Goal: Use online tool/utility: Utilize a website feature to perform a specific function

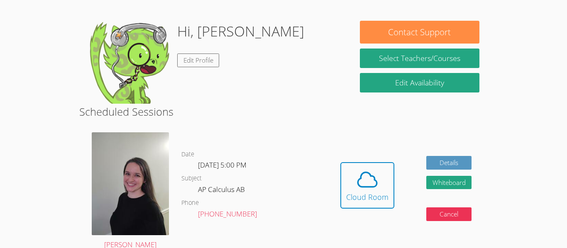
scroll to position [88, 0]
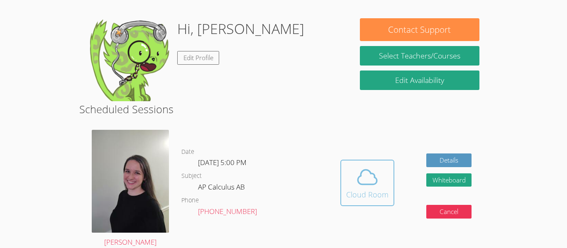
click at [387, 176] on button "Cloud Room" at bounding box center [367, 183] width 54 height 46
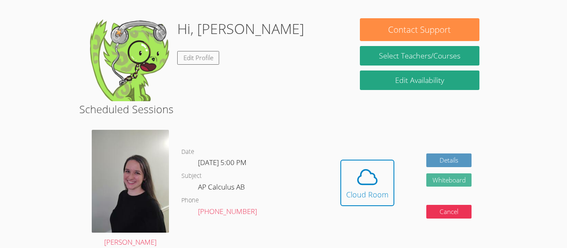
click at [426, 179] on button "Whiteboard" at bounding box center [449, 180] width 46 height 14
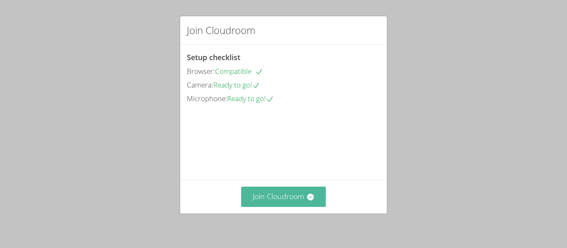
click at [278, 197] on button "Join Cloudroom" at bounding box center [283, 197] width 85 height 20
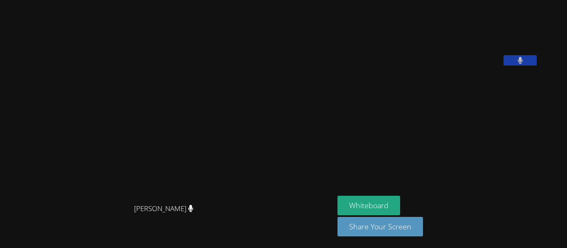
click at [503, 66] on button at bounding box center [519, 60] width 33 height 10
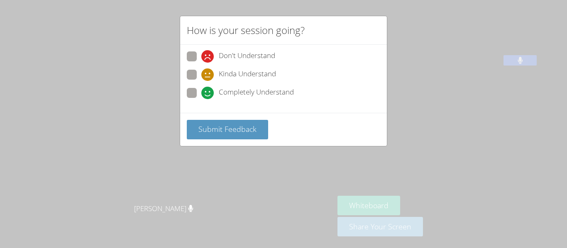
click at [201, 99] on span at bounding box center [201, 99] width 0 height 0
click at [201, 95] on input "Completely Understand" at bounding box center [204, 91] width 7 height 7
radio input "true"
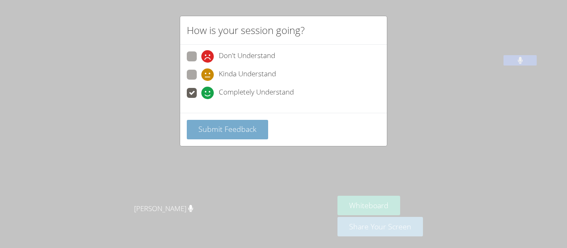
click at [194, 125] on button "Submit Feedback" at bounding box center [227, 129] width 81 height 19
